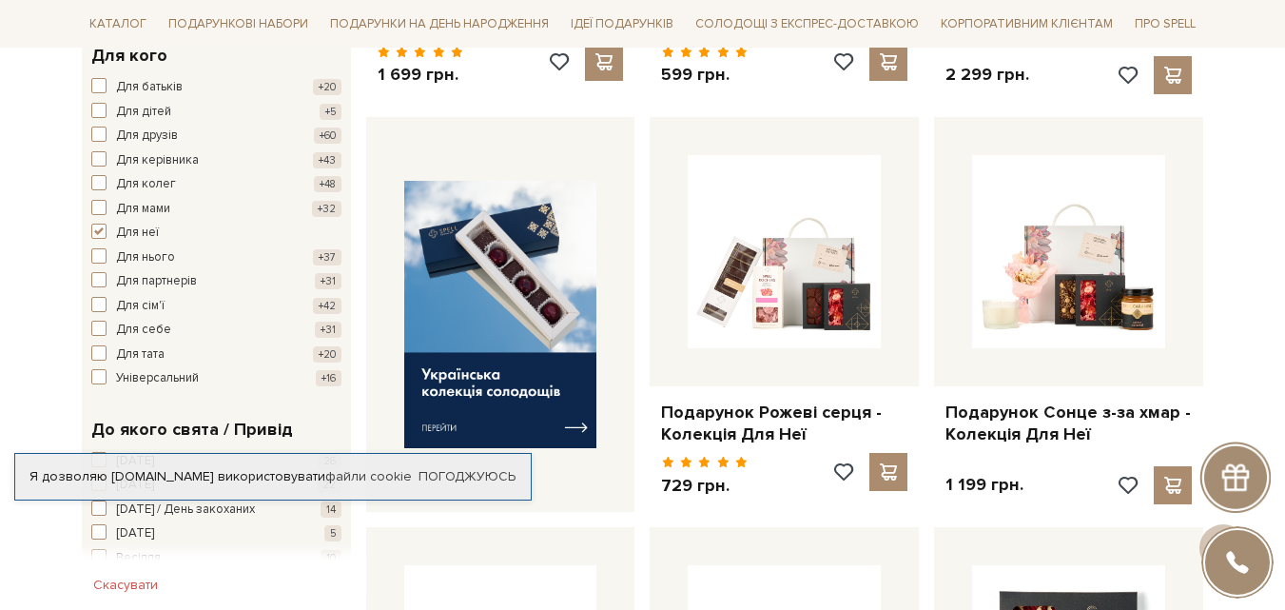
scroll to position [666, 0]
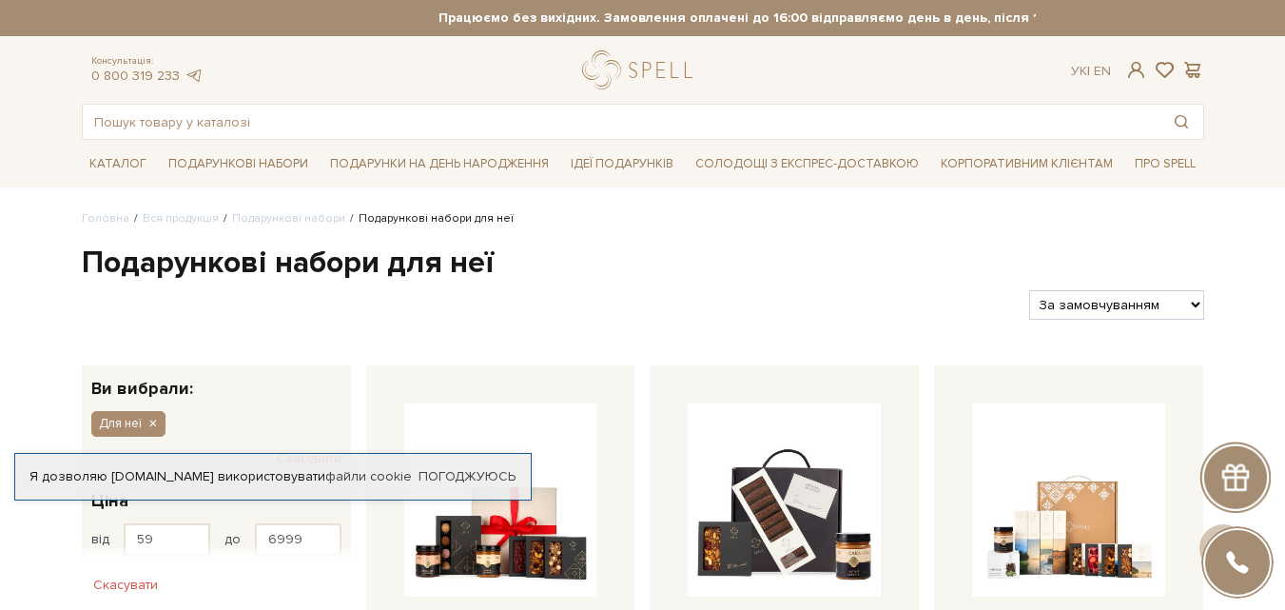
scroll to position [666, 0]
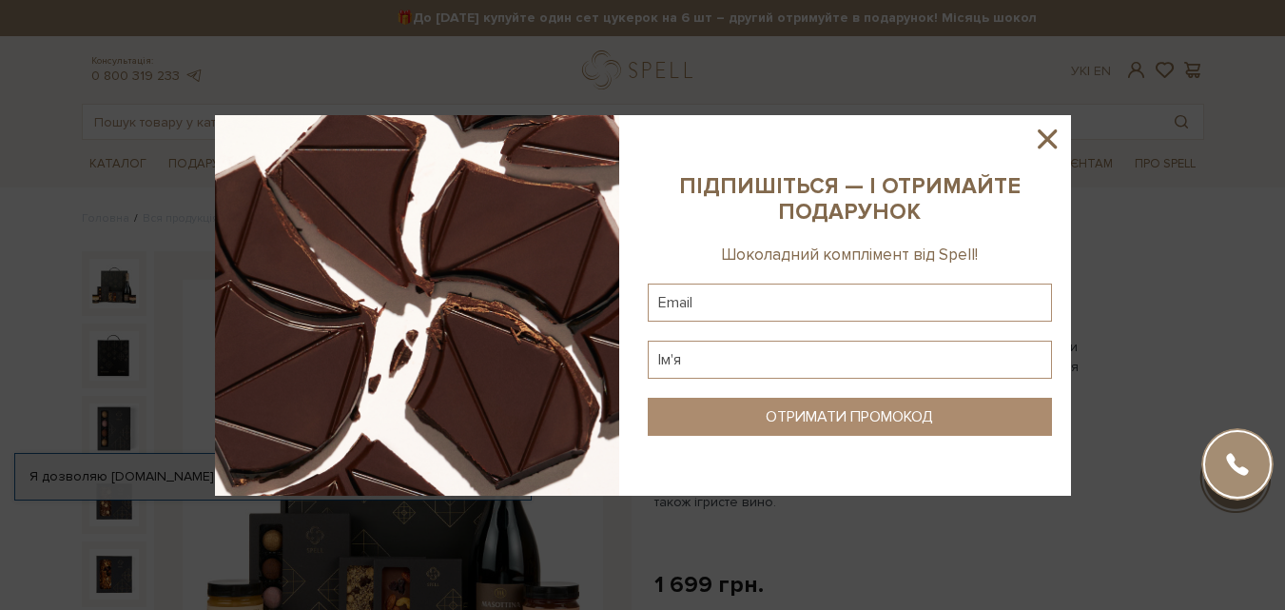
click at [1035, 137] on icon at bounding box center [1047, 139] width 32 height 32
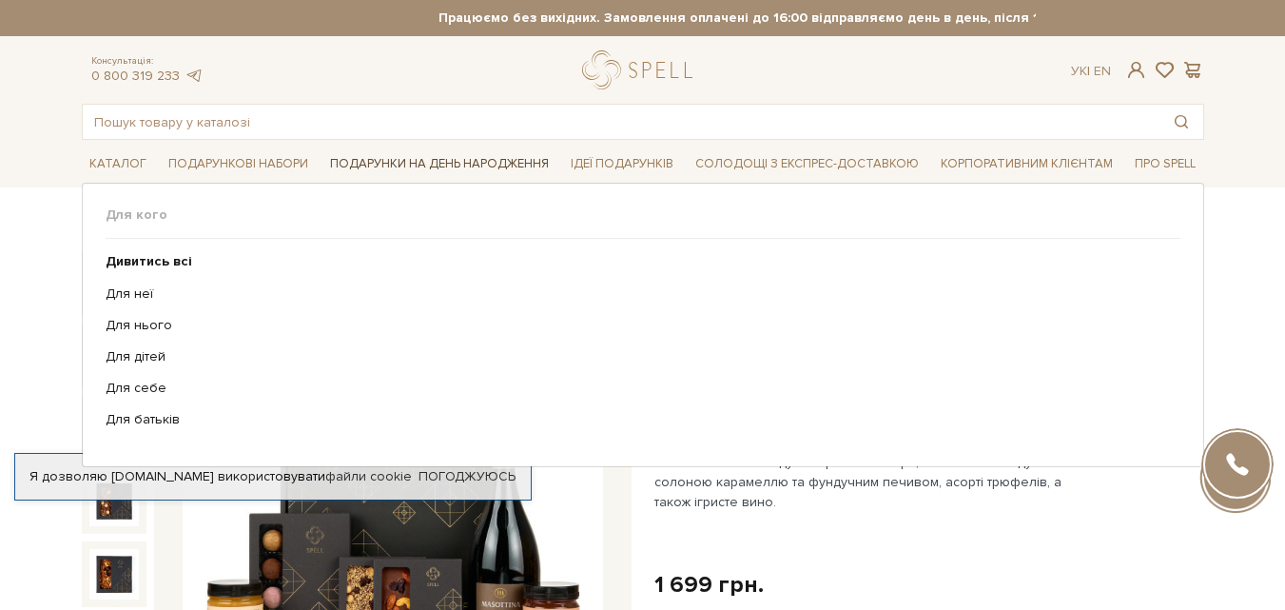
click at [397, 167] on span "Подарунки на День народження" at bounding box center [439, 163] width 234 height 29
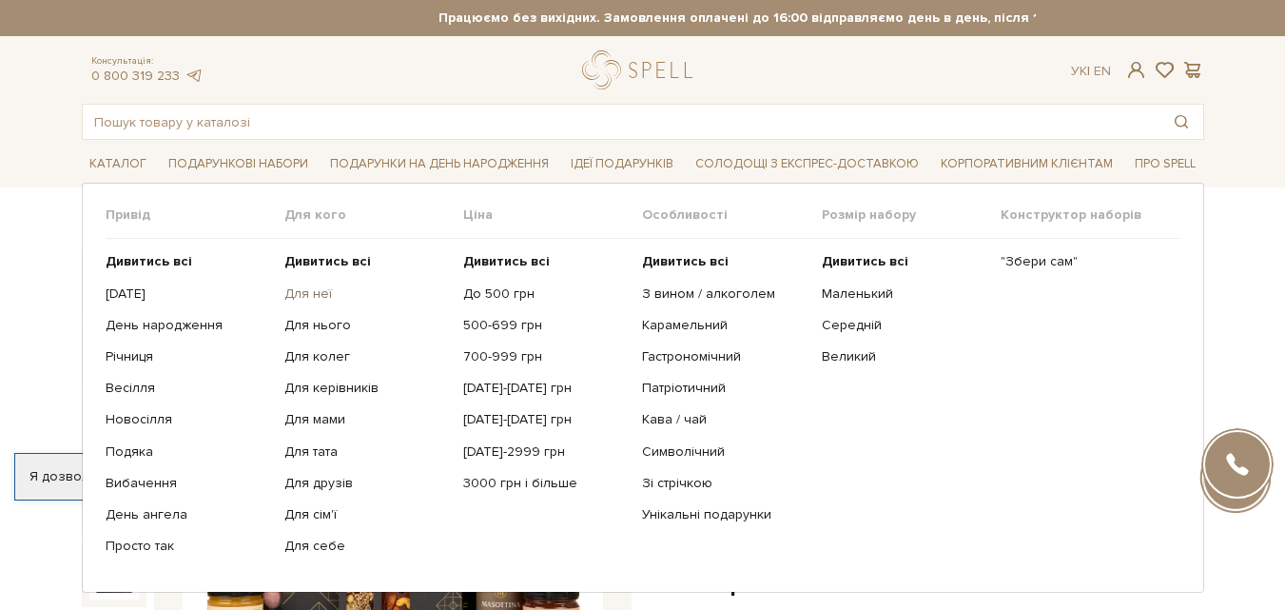
click at [309, 294] on link "Для неї" at bounding box center [366, 293] width 165 height 17
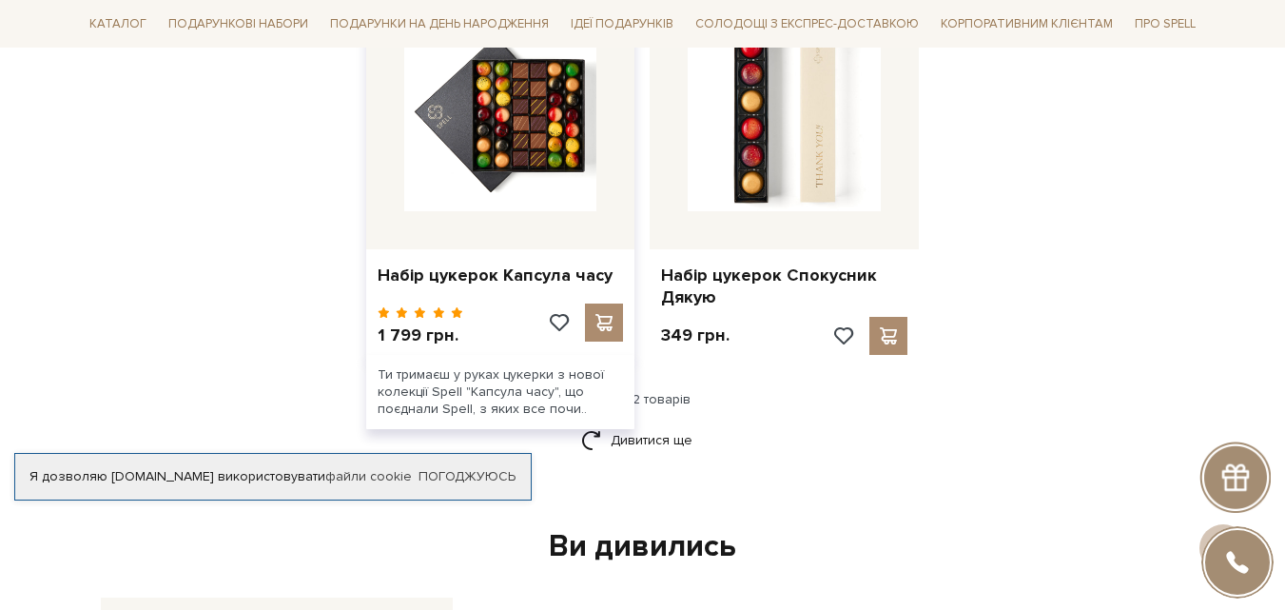
scroll to position [2663, 0]
